Goal: Go to known website

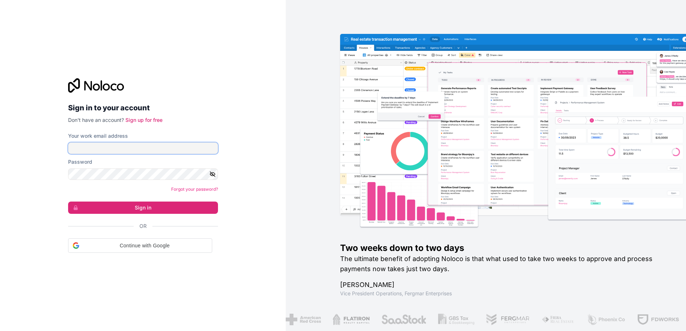
click at [140, 153] on input "Your work email address" at bounding box center [143, 148] width 150 height 12
click at [139, 148] on input "Your work email address" at bounding box center [143, 148] width 150 height 12
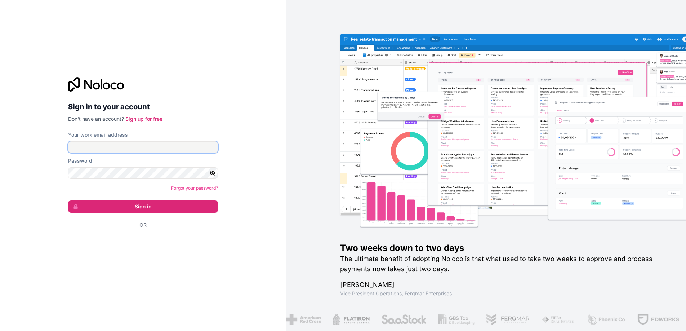
click at [120, 147] on input "Your work email address" at bounding box center [143, 147] width 150 height 12
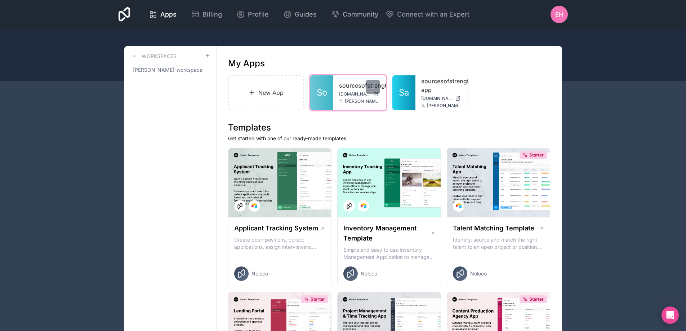
click at [350, 97] on div "sourcesofstrength [DOMAIN_NAME] [PERSON_NAME][EMAIL_ADDRESS][DOMAIN_NAME]" at bounding box center [359, 92] width 53 height 35
click at [337, 86] on div "sourcesofstrength [DOMAIN_NAME] [PERSON_NAME][EMAIL_ADDRESS][DOMAIN_NAME]" at bounding box center [359, 92] width 53 height 35
click at [325, 87] on span "So" at bounding box center [322, 93] width 10 height 12
